Goal: Check status: Check status

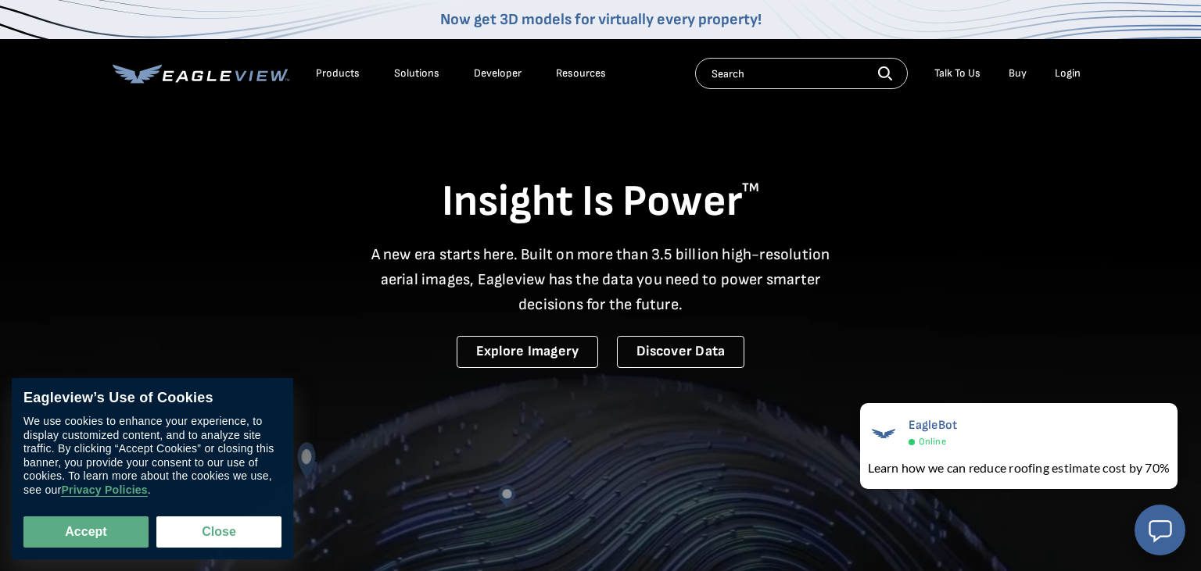
click at [1069, 77] on div "Login" at bounding box center [1067, 73] width 26 height 14
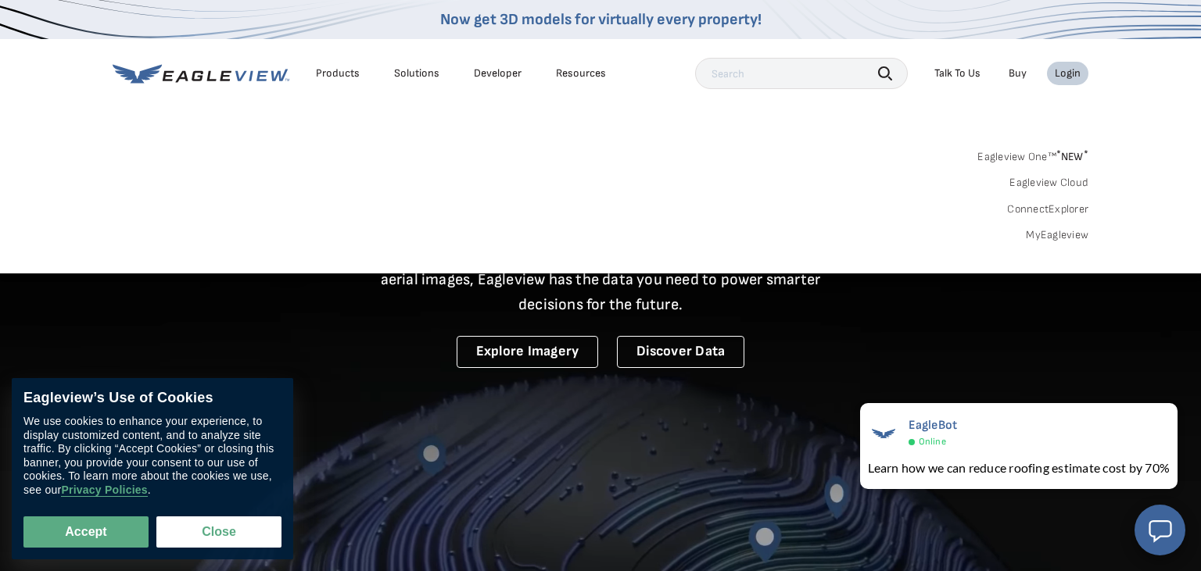
click at [1040, 236] on link "MyEagleview" at bounding box center [1057, 235] width 63 height 14
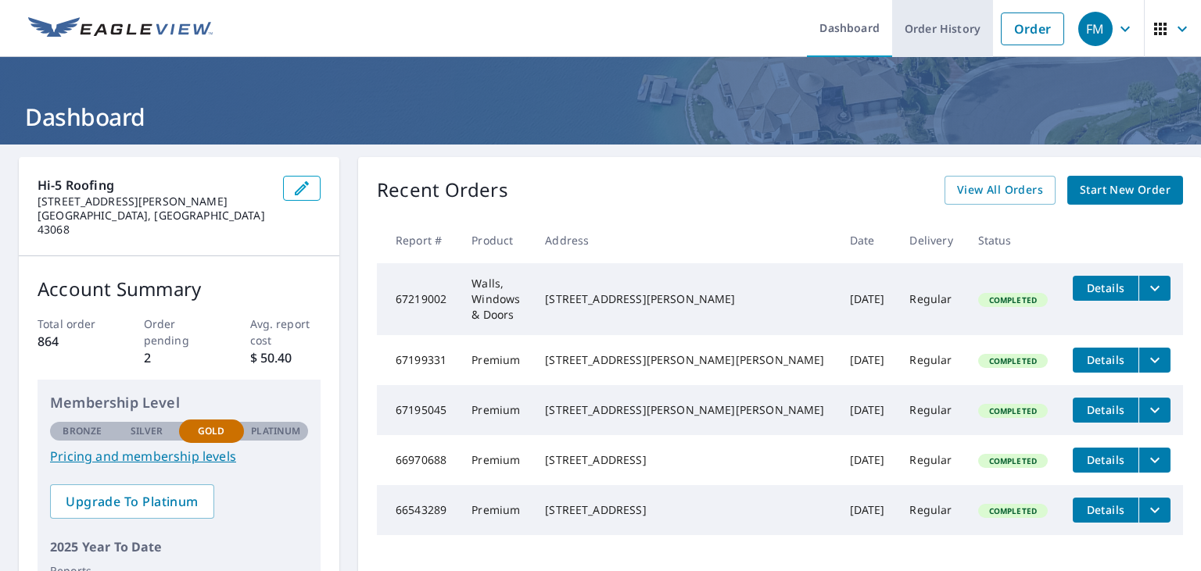
click at [927, 34] on link "Order History" at bounding box center [942, 28] width 101 height 57
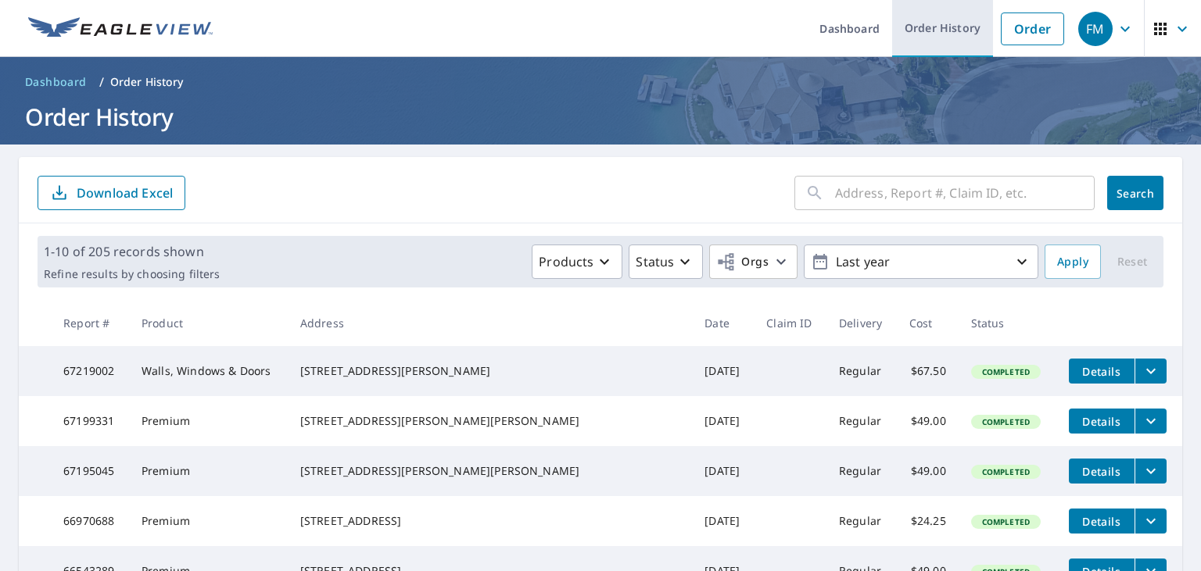
click at [926, 39] on link "Order History" at bounding box center [942, 28] width 101 height 57
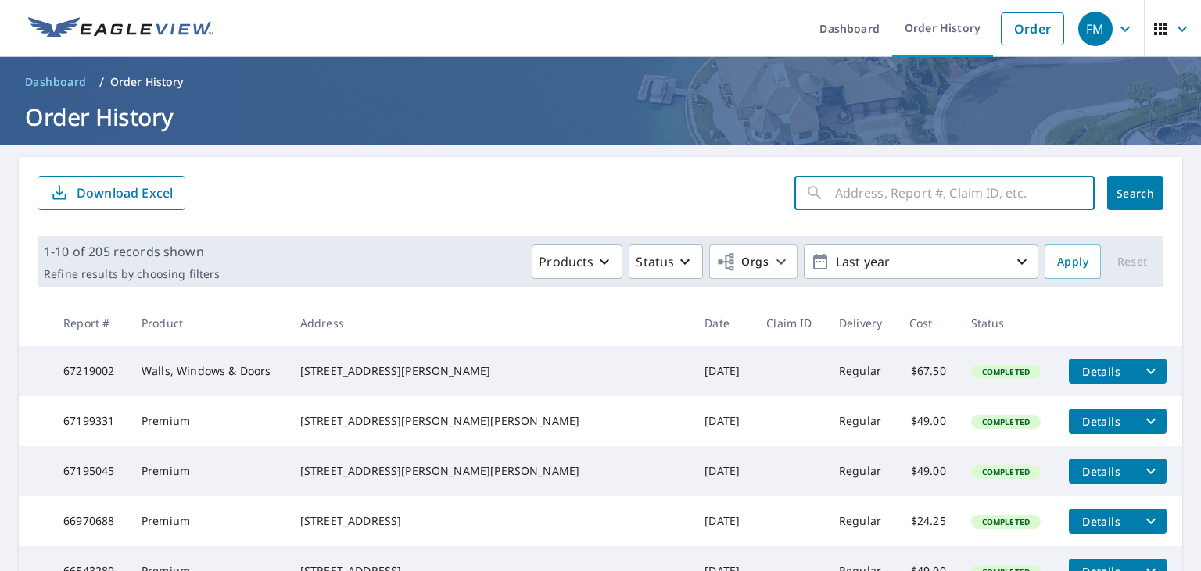
click at [911, 191] on input "text" at bounding box center [965, 193] width 260 height 44
type input "2131"
click at [1149, 188] on span "Search" at bounding box center [1134, 193] width 31 height 15
